Goal: Task Accomplishment & Management: Manage account settings

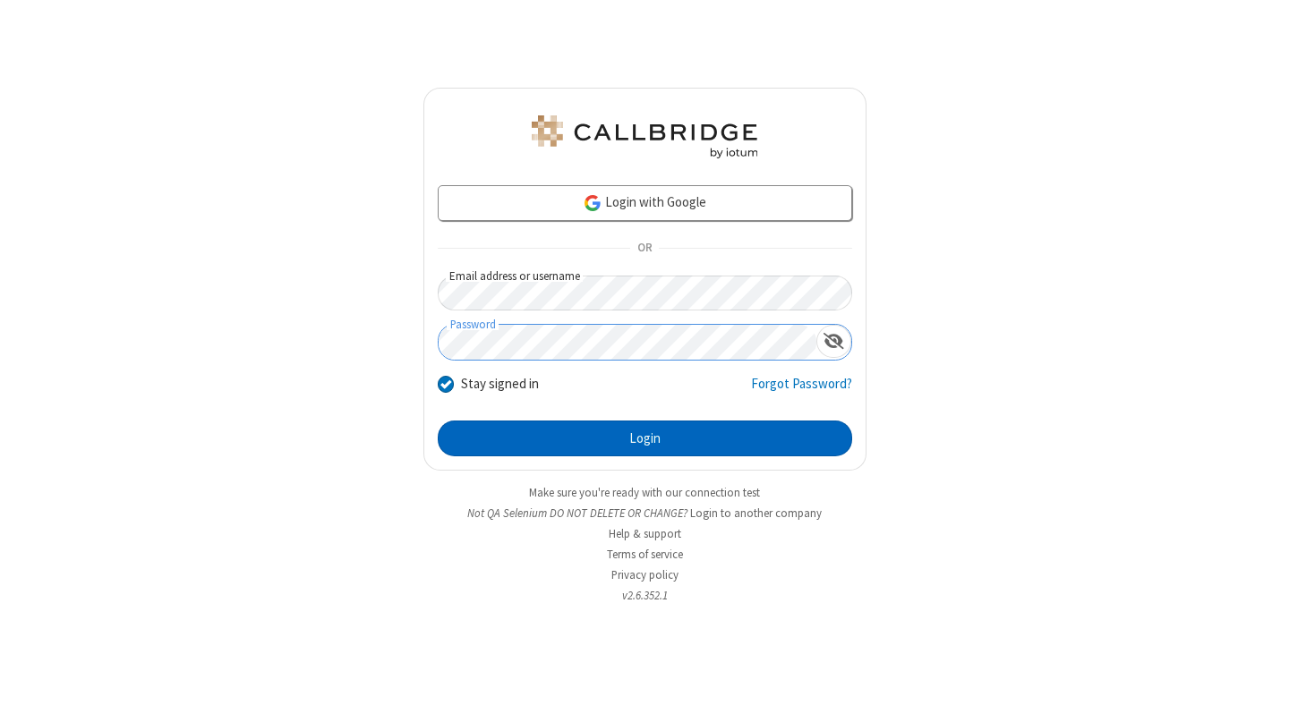
click at [645, 439] on button "Login" at bounding box center [645, 439] width 414 height 36
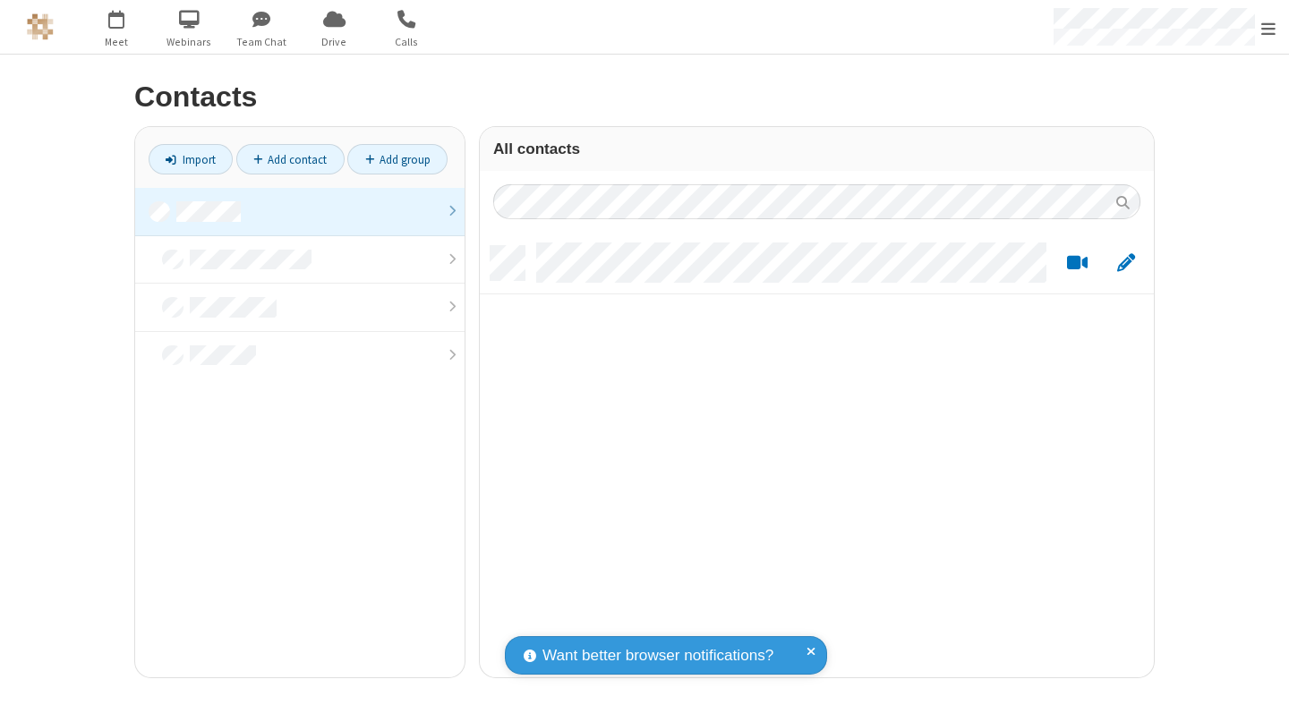
scroll to position [432, 661]
click at [300, 211] on link at bounding box center [299, 212] width 329 height 48
click at [191, 159] on link "Import" at bounding box center [191, 159] width 84 height 30
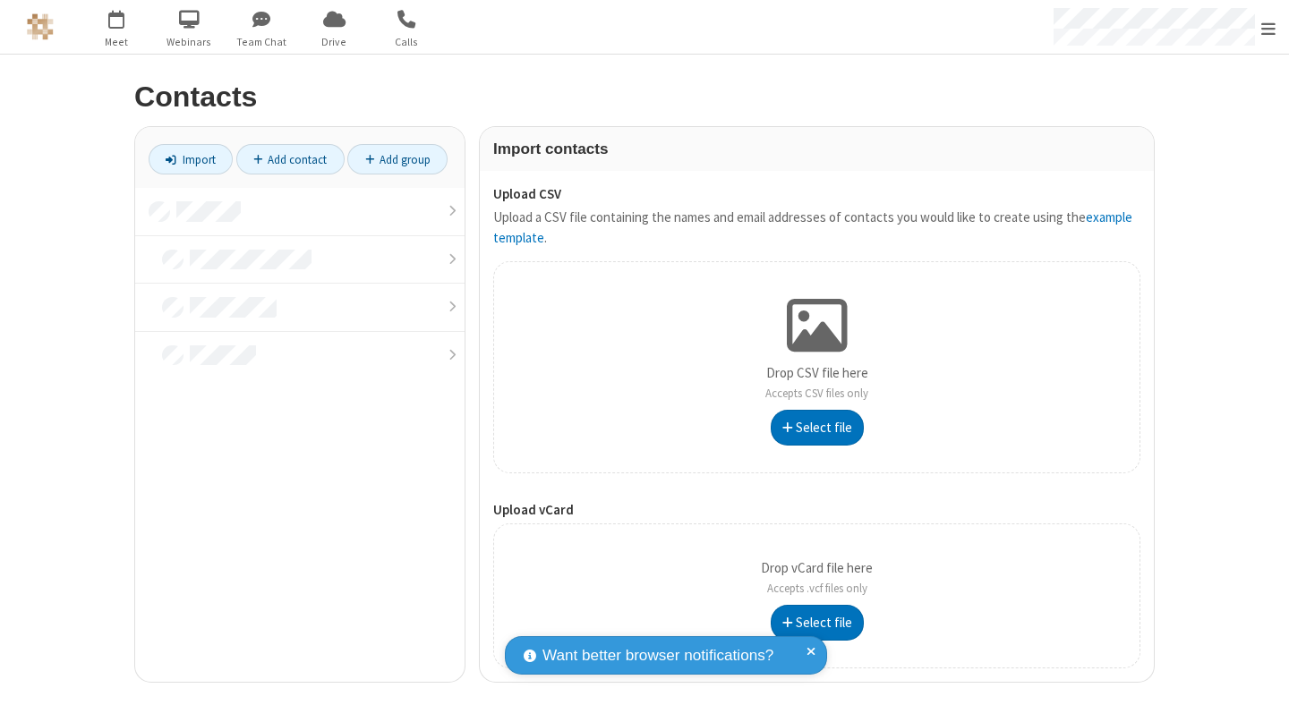
type input "C:\fakepath\excel_file.xlsx"
